Goal: Check status: Check status

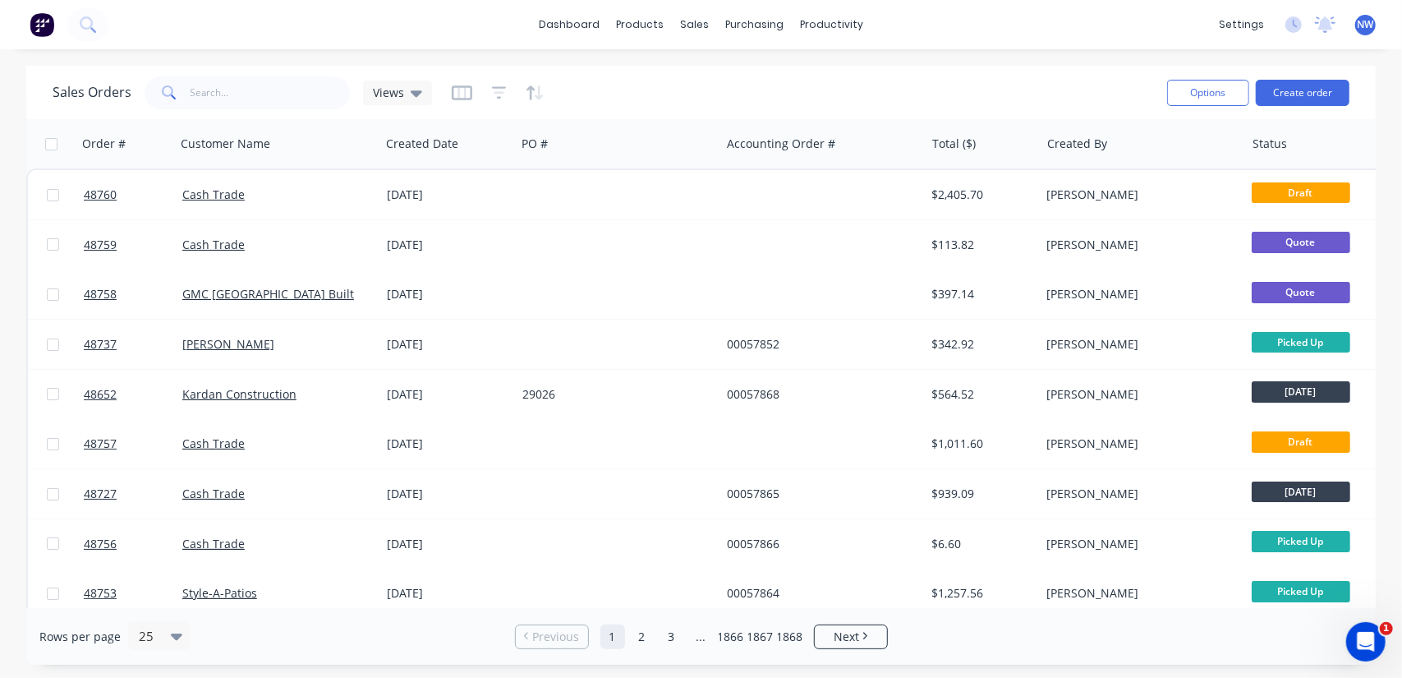
click at [174, 93] on span at bounding box center [168, 92] width 46 height 33
click at [209, 94] on input "text" at bounding box center [271, 92] width 160 height 33
type input "48668"
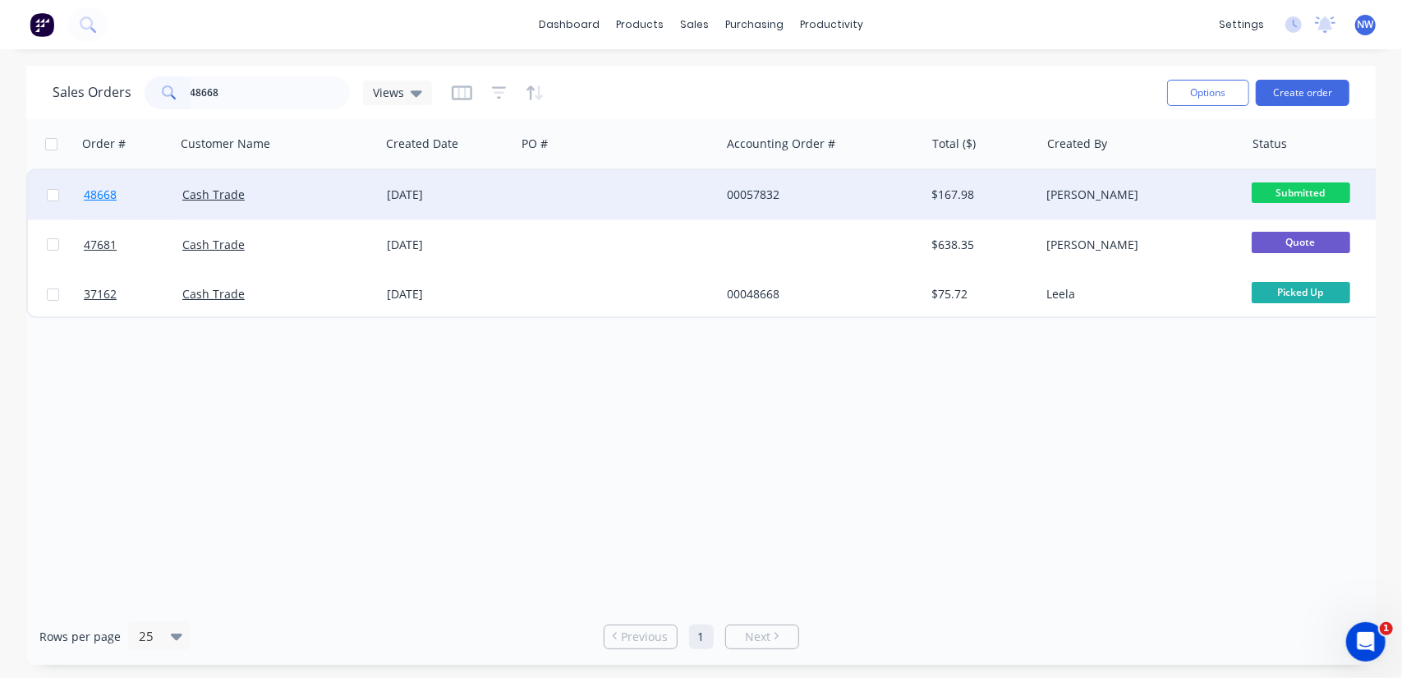
click at [118, 195] on link "48668" at bounding box center [133, 194] width 99 height 49
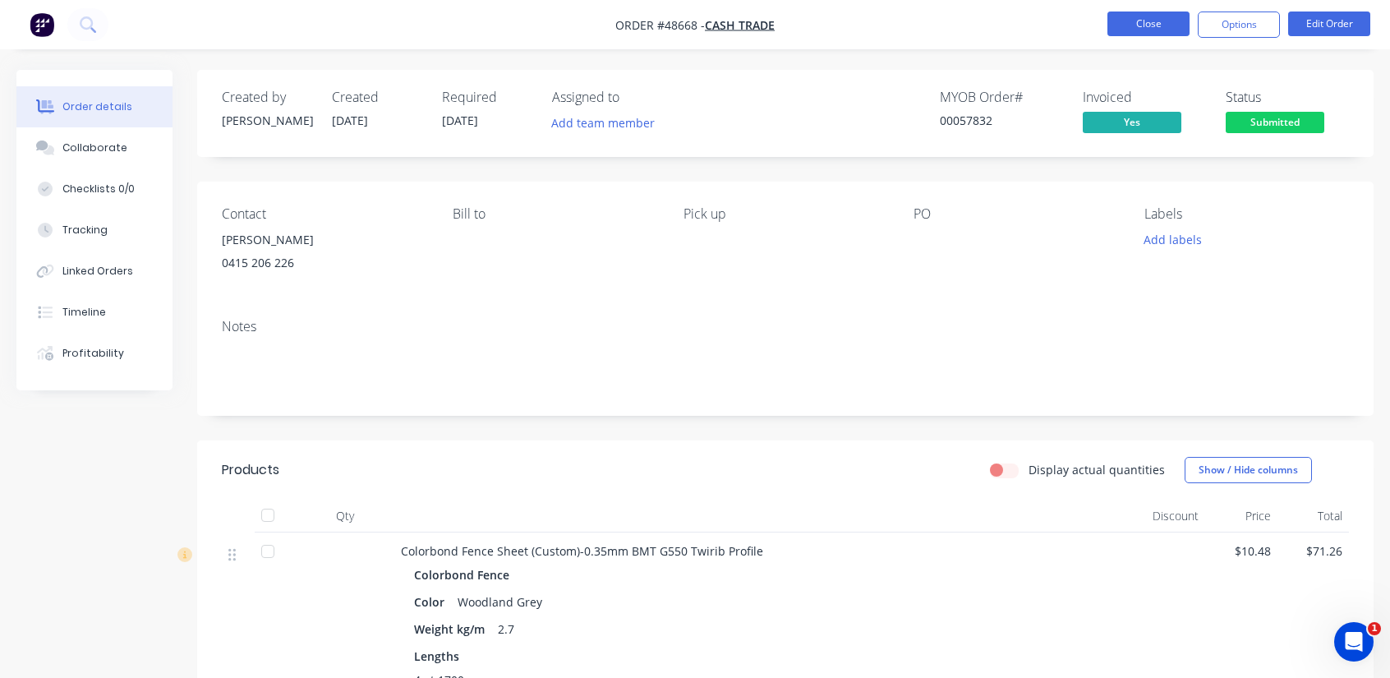
click at [1148, 27] on button "Close" at bounding box center [1148, 23] width 82 height 25
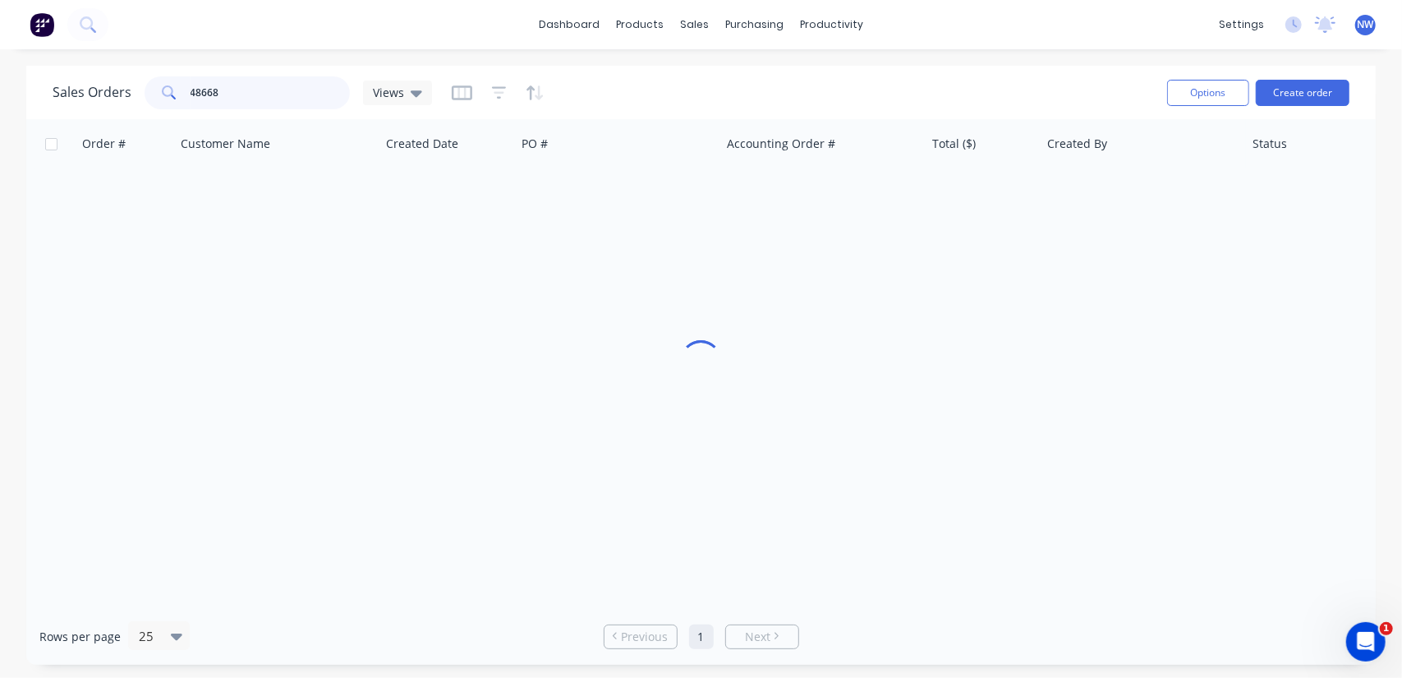
click at [241, 96] on input "48668" at bounding box center [271, 92] width 160 height 33
type input "48760"
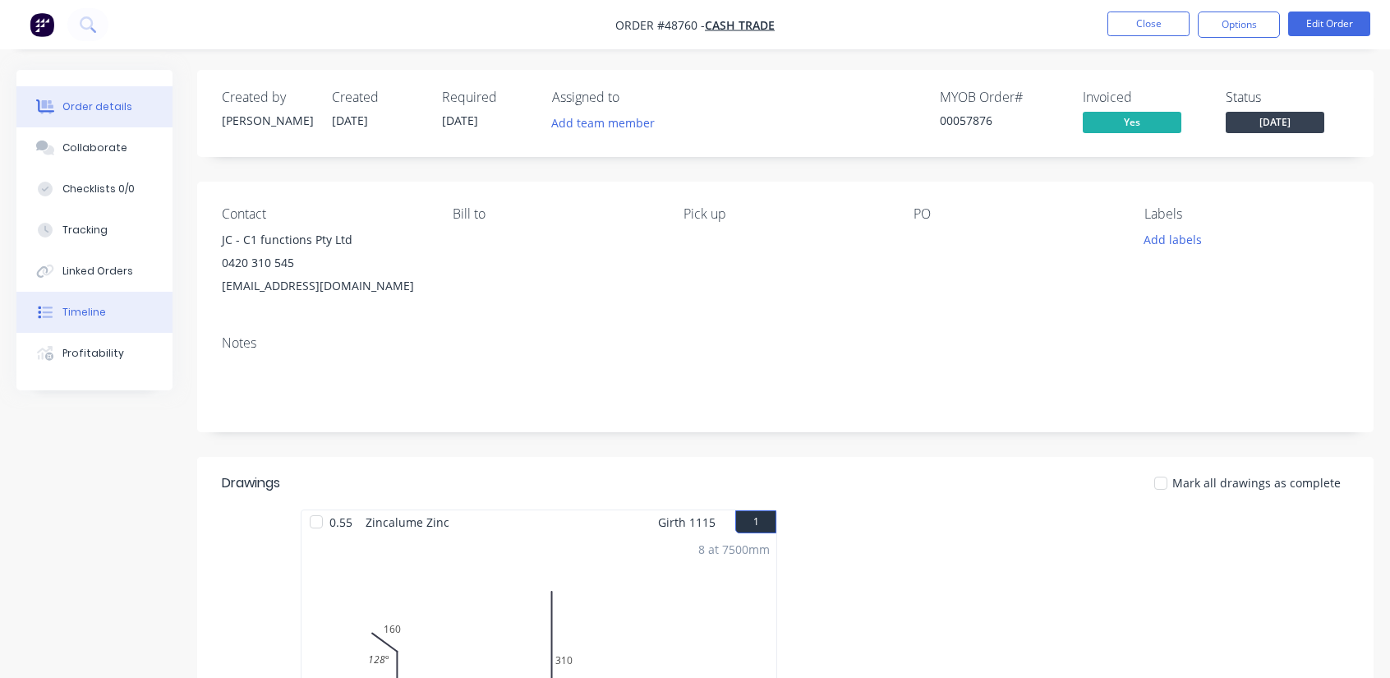
click at [89, 310] on div "Timeline" at bounding box center [84, 312] width 44 height 15
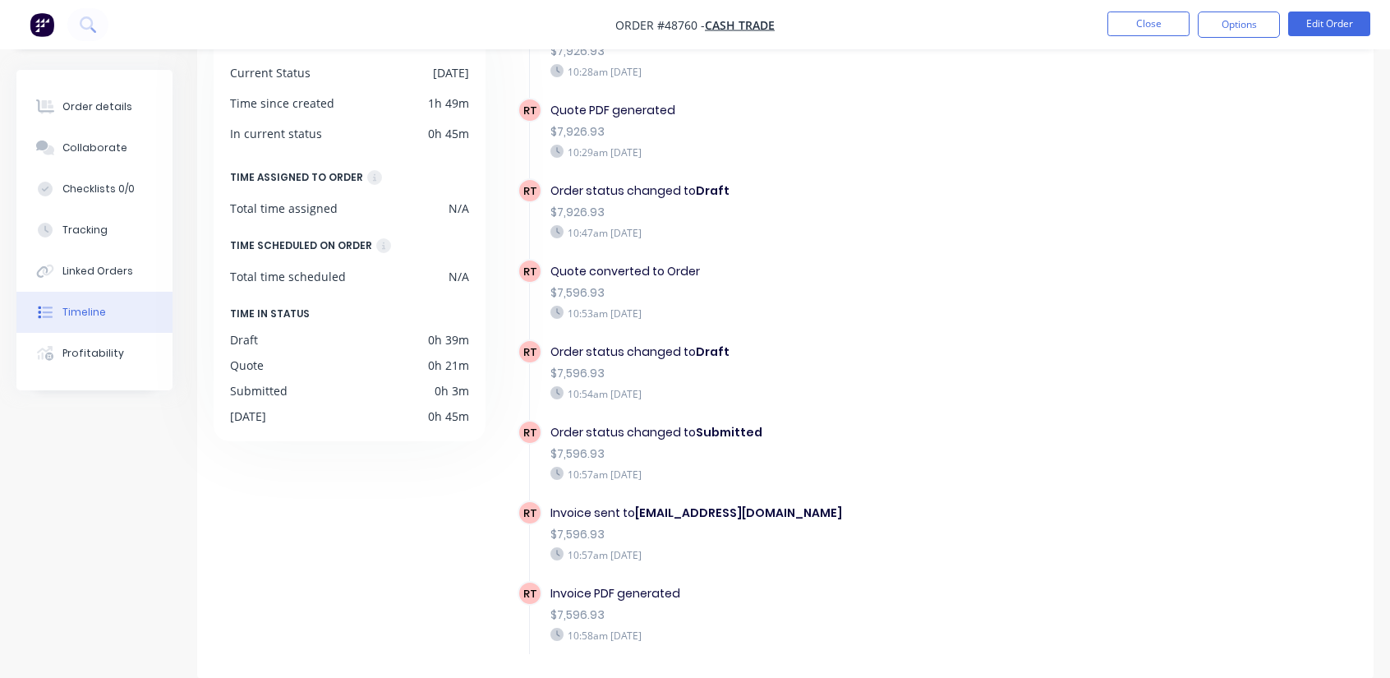
scroll to position [254, 0]
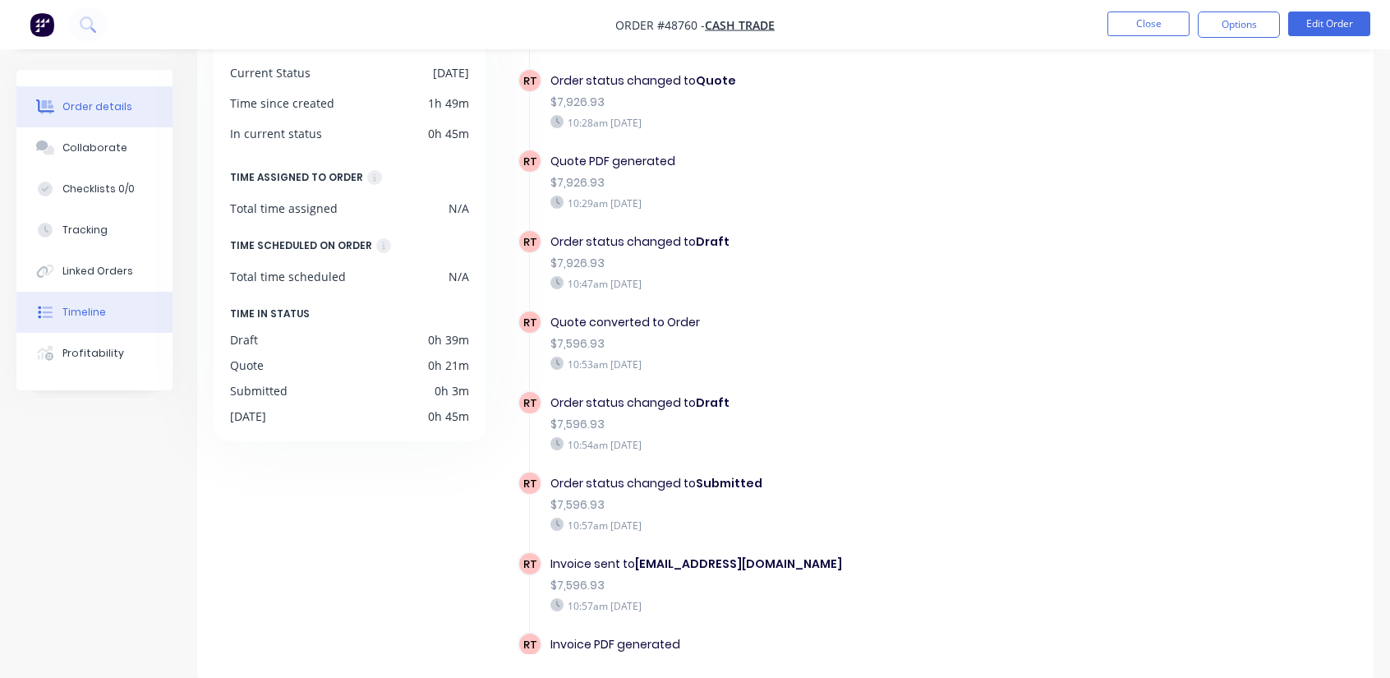
click at [100, 108] on div "Order details" at bounding box center [97, 106] width 70 height 15
